Goal: Task Accomplishment & Management: Manage account settings

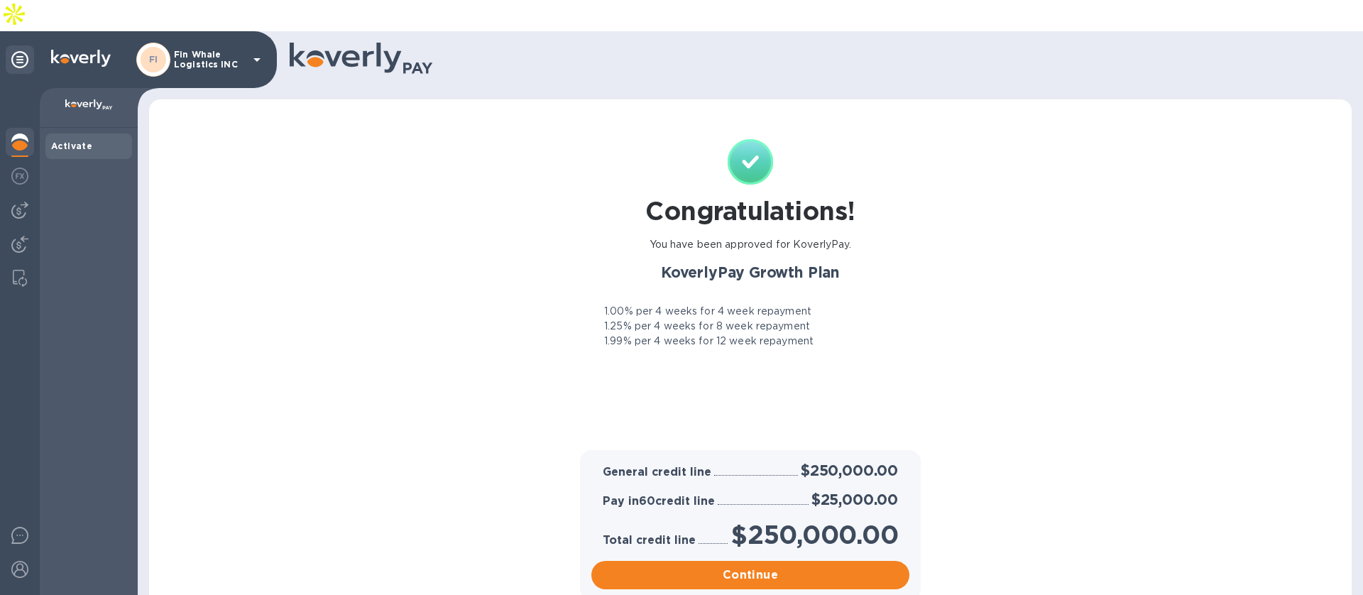
click at [212, 50] on p "Fin Whale Logistics INC" at bounding box center [209, 60] width 71 height 20
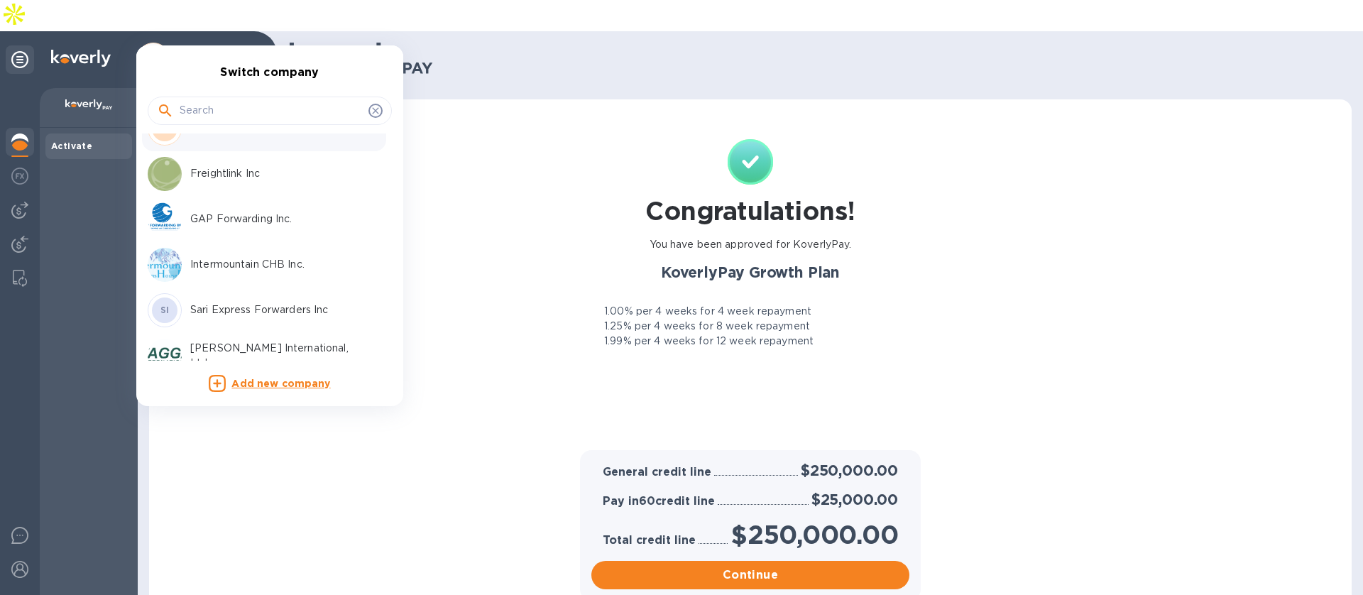
scroll to position [161, 0]
click at [221, 177] on p "Freightlink Inc" at bounding box center [279, 176] width 179 height 15
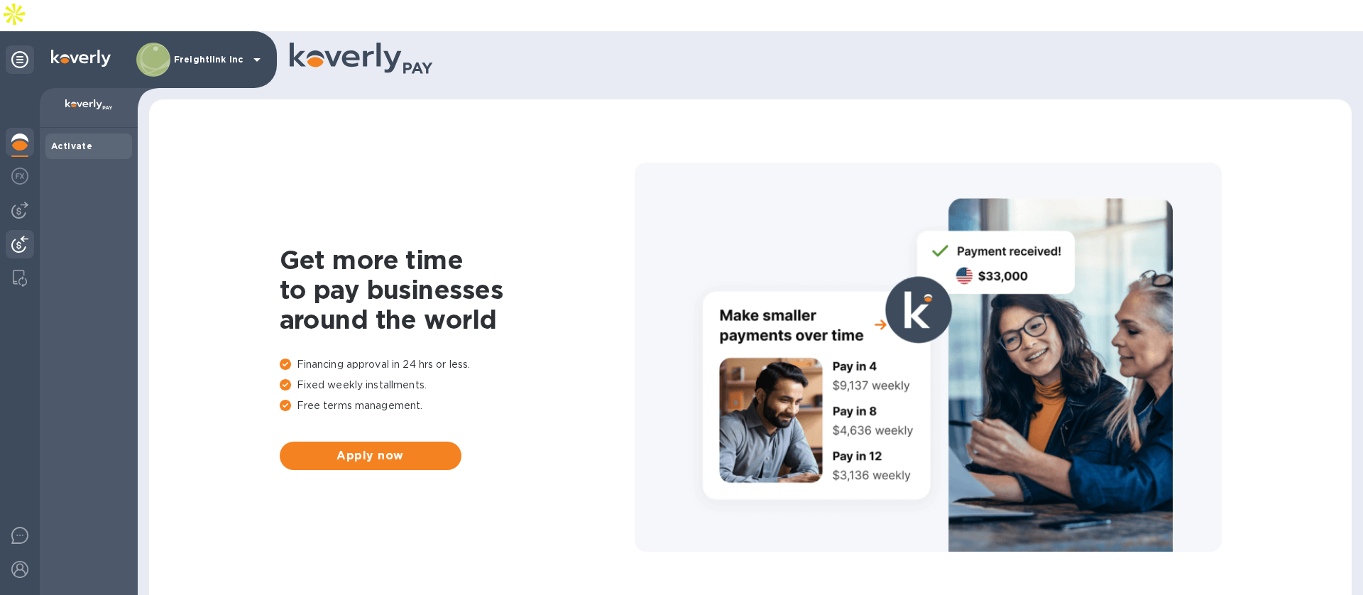
click at [26, 236] on img at bounding box center [19, 244] width 17 height 17
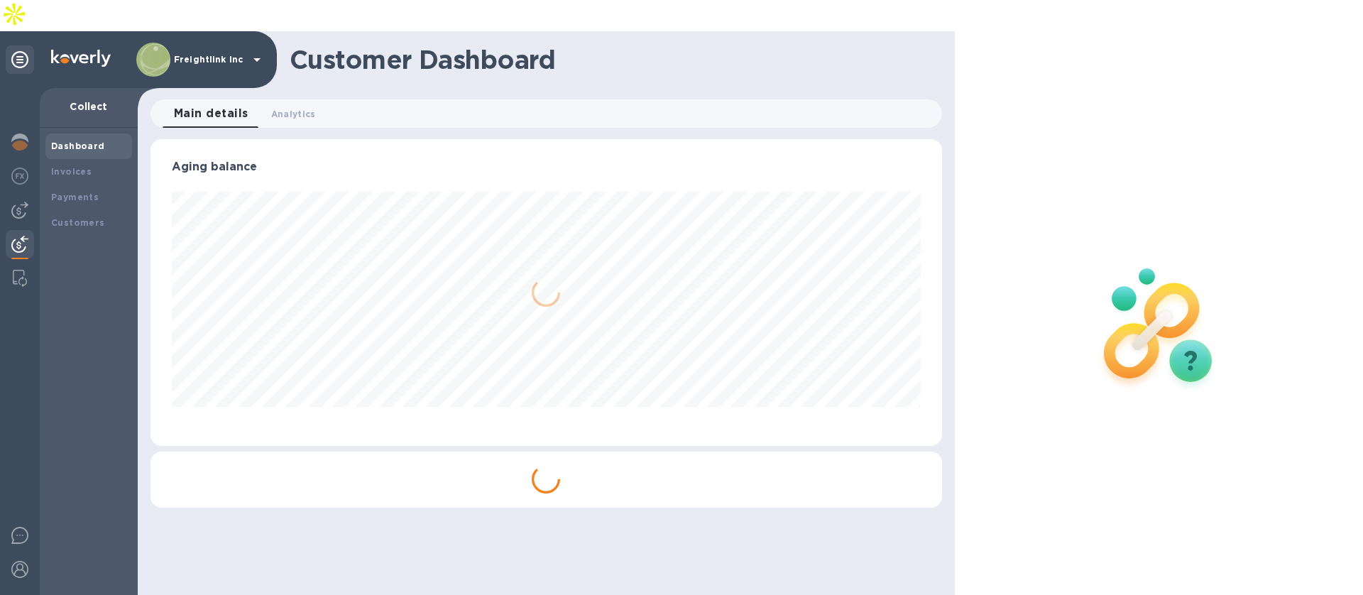
scroll to position [307, 791]
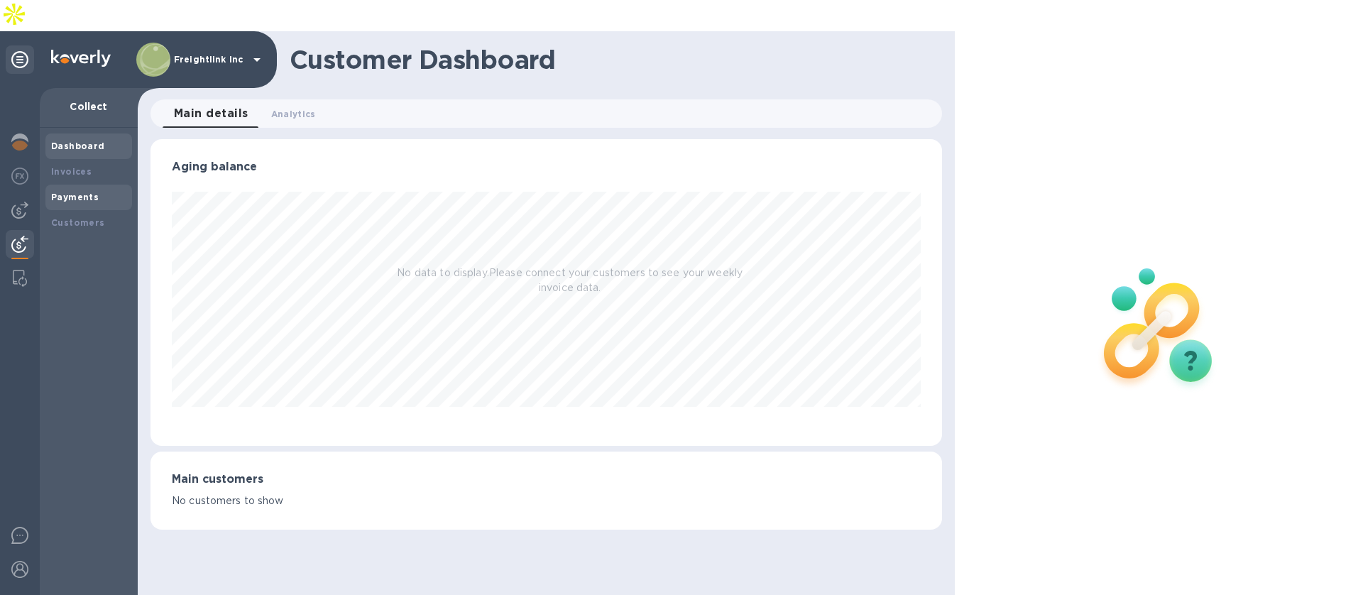
click at [67, 190] on div "Payments" at bounding box center [88, 197] width 75 height 14
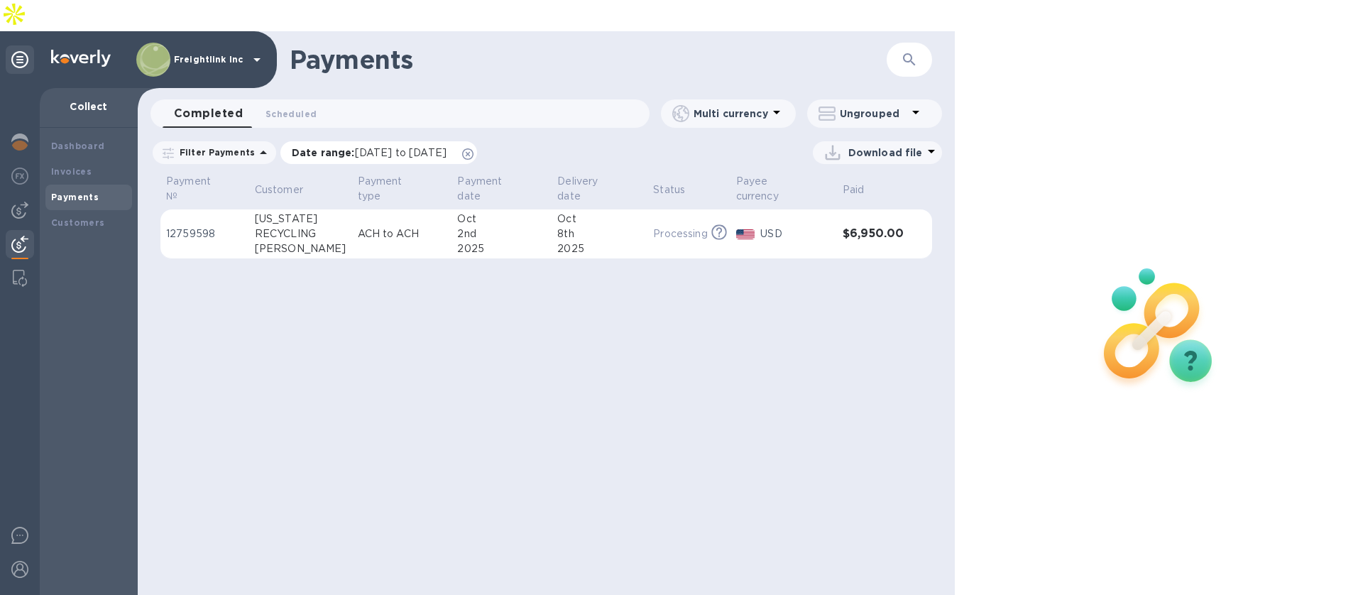
click at [474, 148] on icon at bounding box center [467, 153] width 11 height 11
click at [217, 55] on p "Freightlink Inc" at bounding box center [209, 60] width 71 height 10
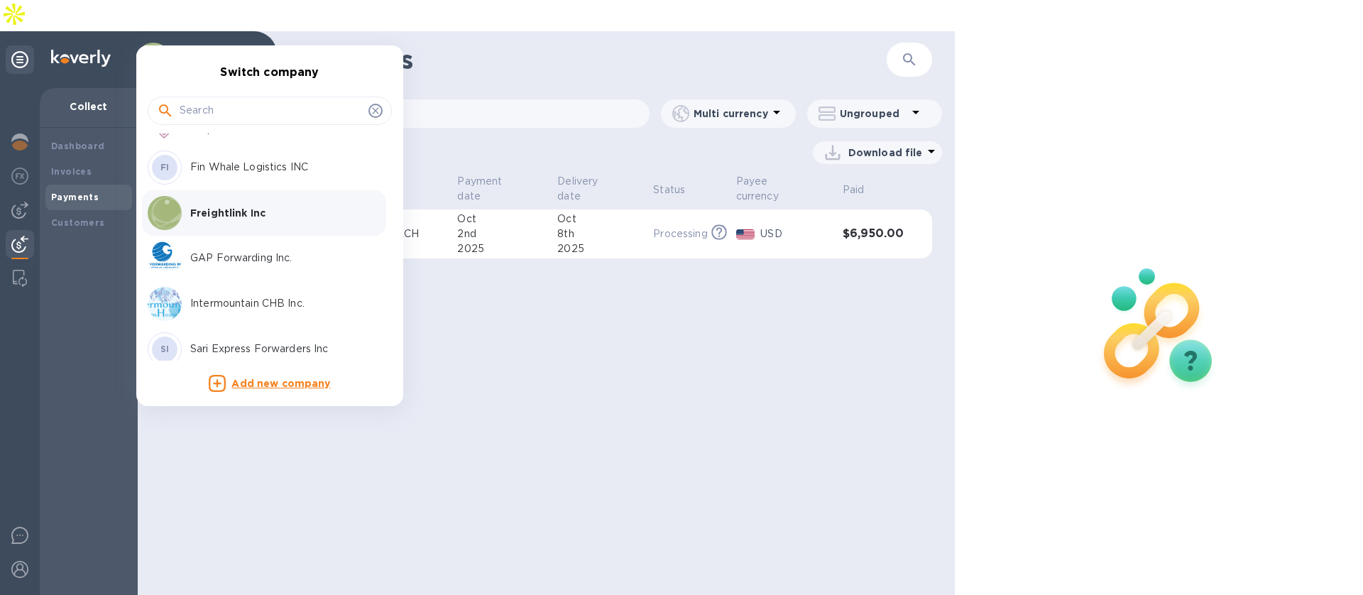
scroll to position [318, 0]
